Goal: Task Accomplishment & Management: Manage account settings

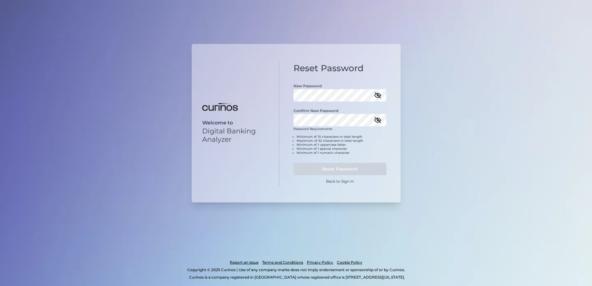
click at [394, 16] on div "Welcome to Digital Banking Analyzer Reset Password New Password Confirm New Pas…" at bounding box center [296, 143] width 592 height 286
click at [388, 17] on div "Welcome to Digital Banking Analyzer Reset Password New Password Confirm New Pas…" at bounding box center [296, 143] width 592 height 286
click at [301, 169] on button "Reset Password" at bounding box center [340, 169] width 93 height 12
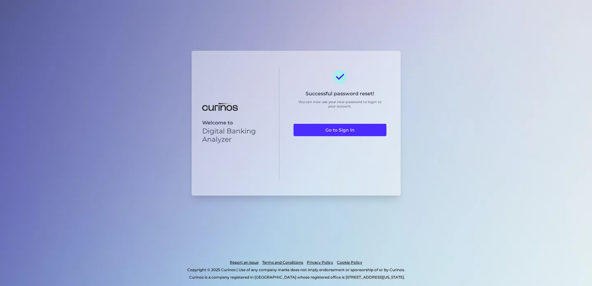
click at [409, 45] on div "Welcome to Digital Banking Analyzer Successful password reset! You can now use …" at bounding box center [296, 143] width 592 height 286
